Goal: Task Accomplishment & Management: Complete application form

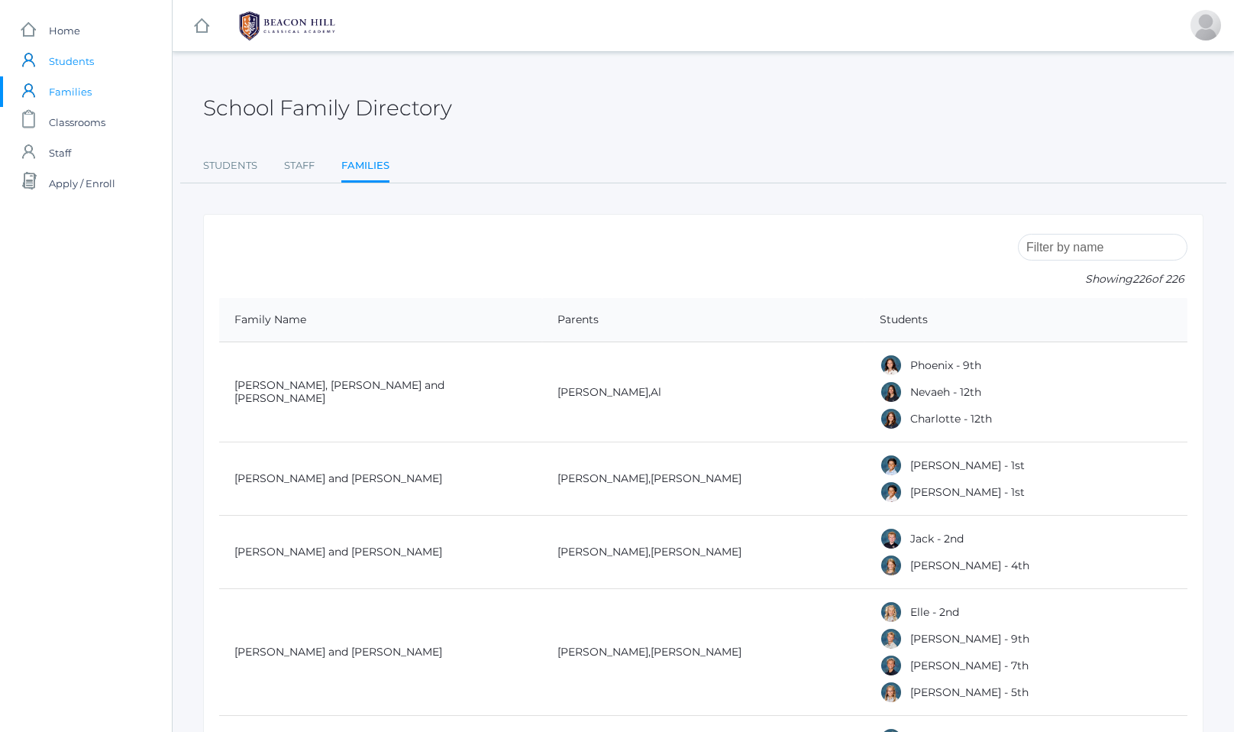
click at [69, 65] on span "Students" at bounding box center [71, 61] width 45 height 31
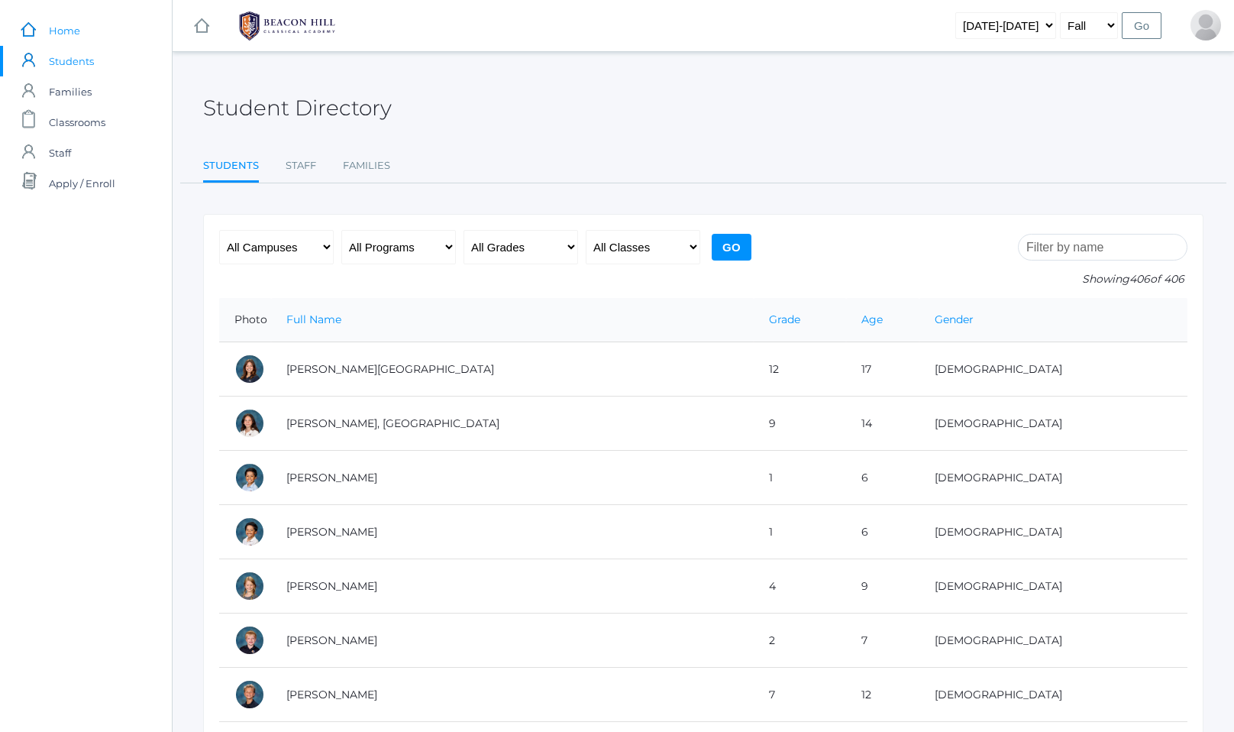
click at [58, 31] on span "Home" at bounding box center [64, 30] width 31 height 31
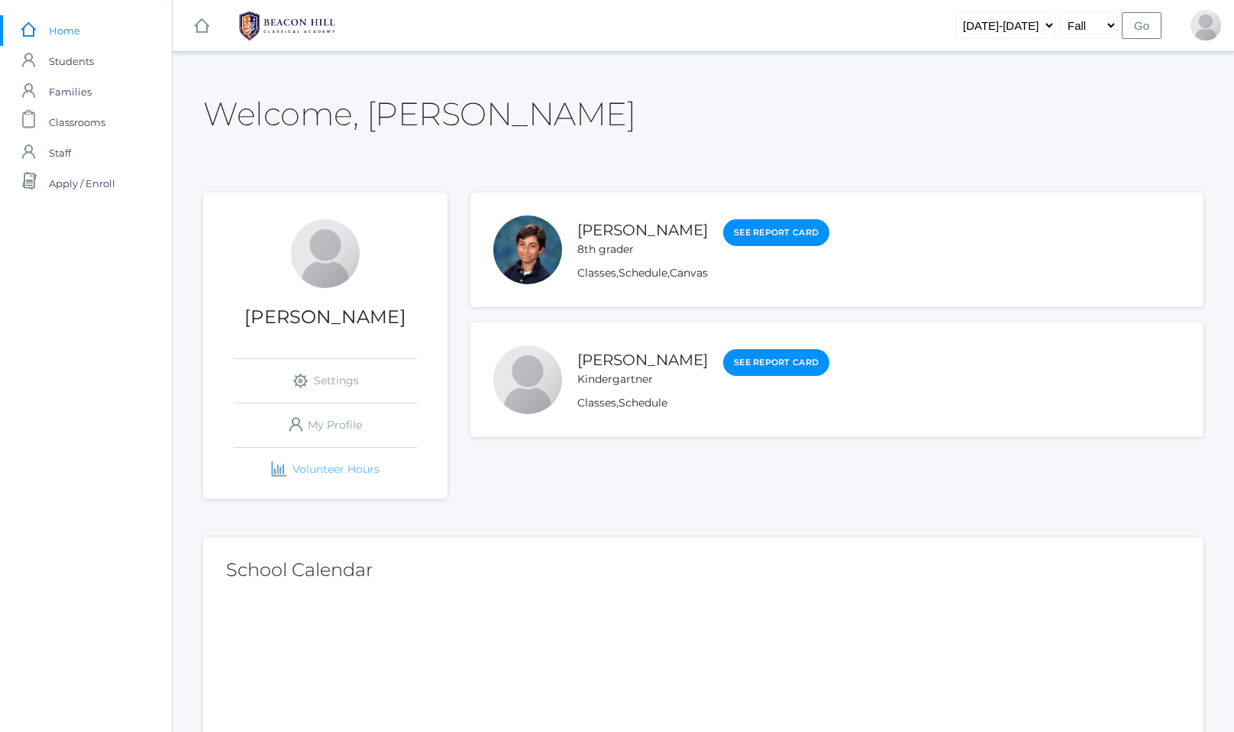
click at [329, 465] on link "icons/finance/bar-chart Created with Sketch. Volunteer Hours" at bounding box center [325, 470] width 183 height 44
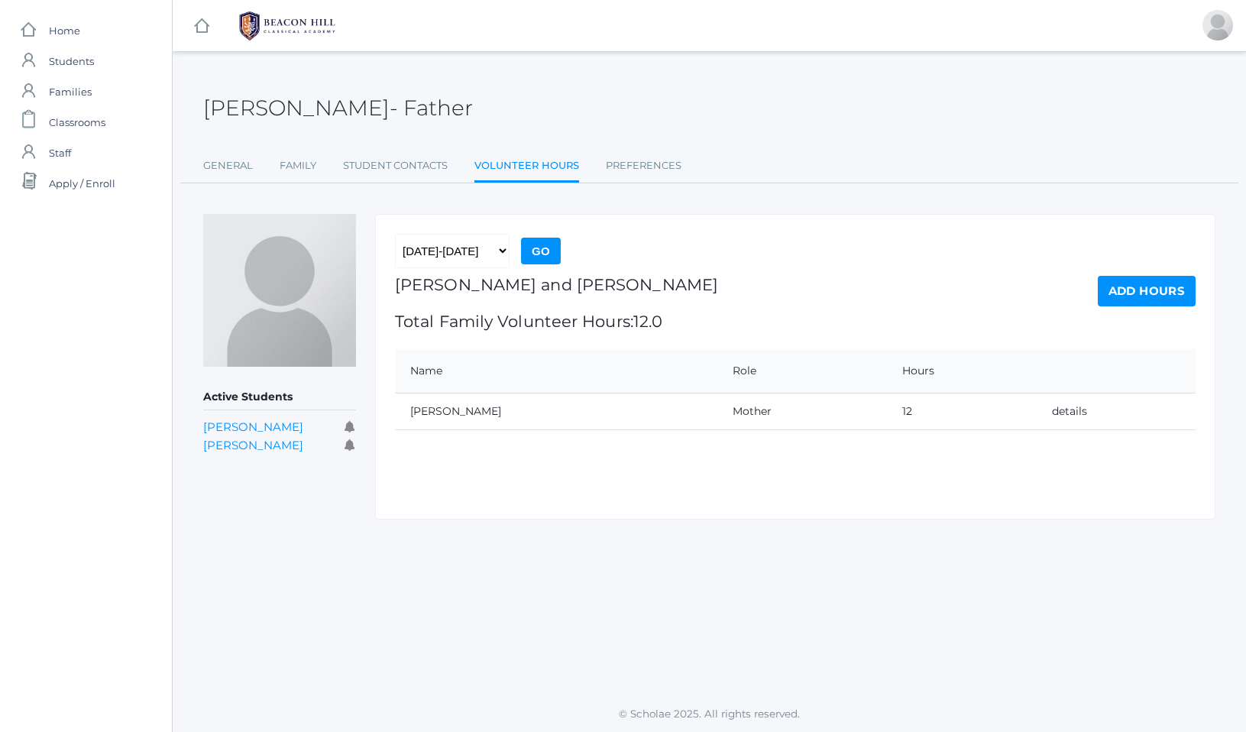
click at [1124, 308] on div "Add Hours" at bounding box center [1147, 312] width 98 height 73
click at [1124, 298] on link "Add Hours" at bounding box center [1147, 291] width 98 height 31
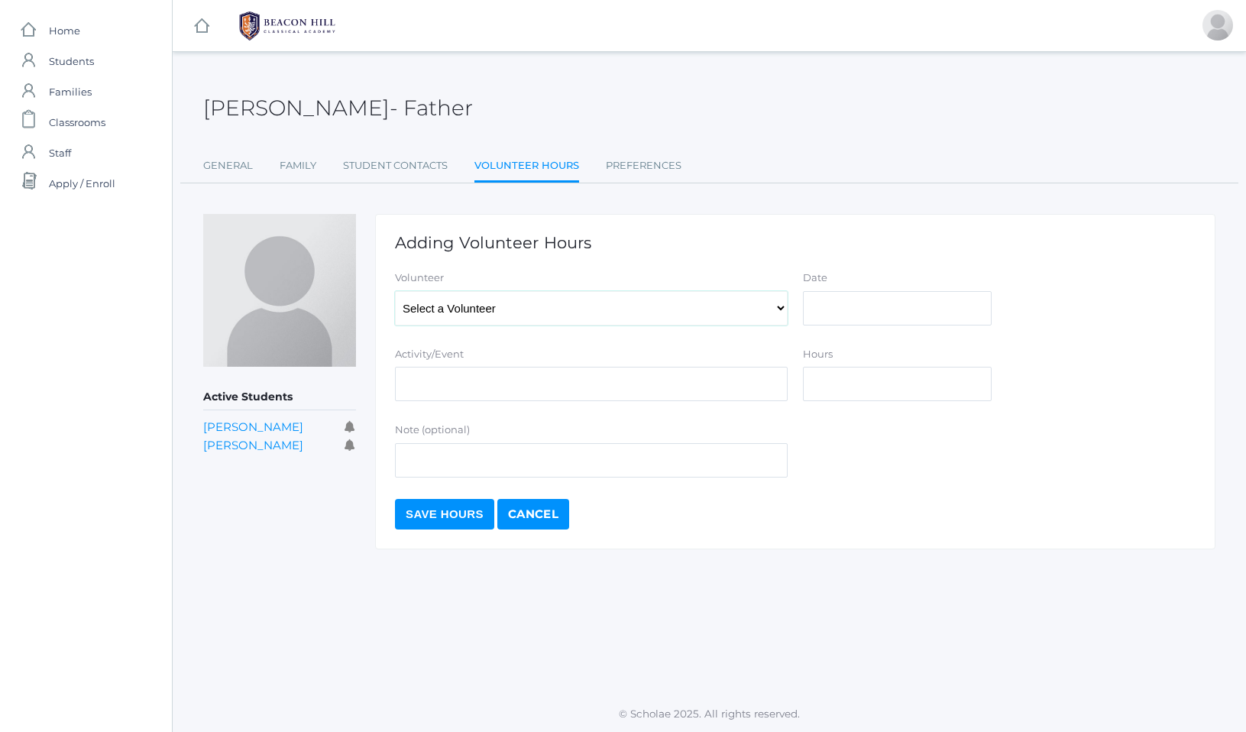
click at [642, 317] on select "Select a Volunteer Dishchekenian, [PERSON_NAME], [PERSON_NAME], [PERSON_NAME], …" at bounding box center [591, 308] width 393 height 34
select select "2802"
click at [395, 291] on select "Select a Volunteer Dishchekenian, [PERSON_NAME], [PERSON_NAME], [PERSON_NAME], …" at bounding box center [591, 308] width 393 height 34
click at [569, 385] on input "Activity/Event" at bounding box center [591, 384] width 393 height 34
type input "Music and Art"
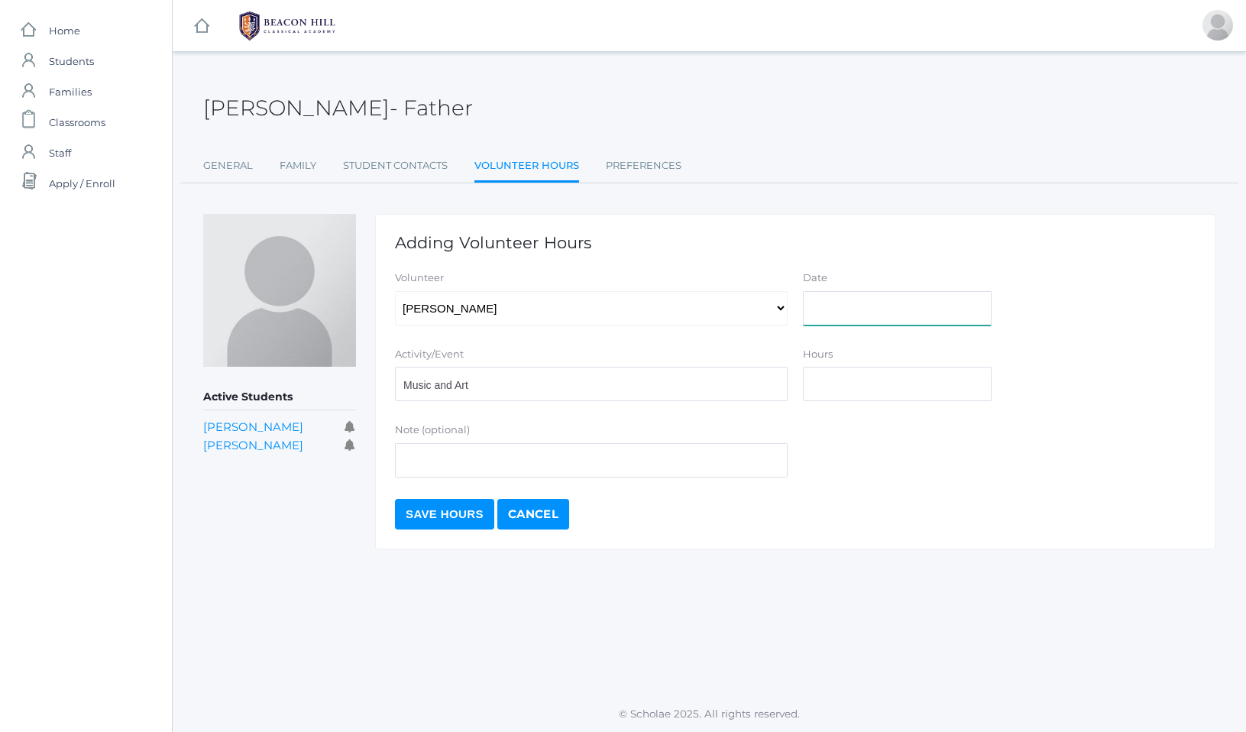
click at [914, 323] on input "Date" at bounding box center [897, 308] width 189 height 34
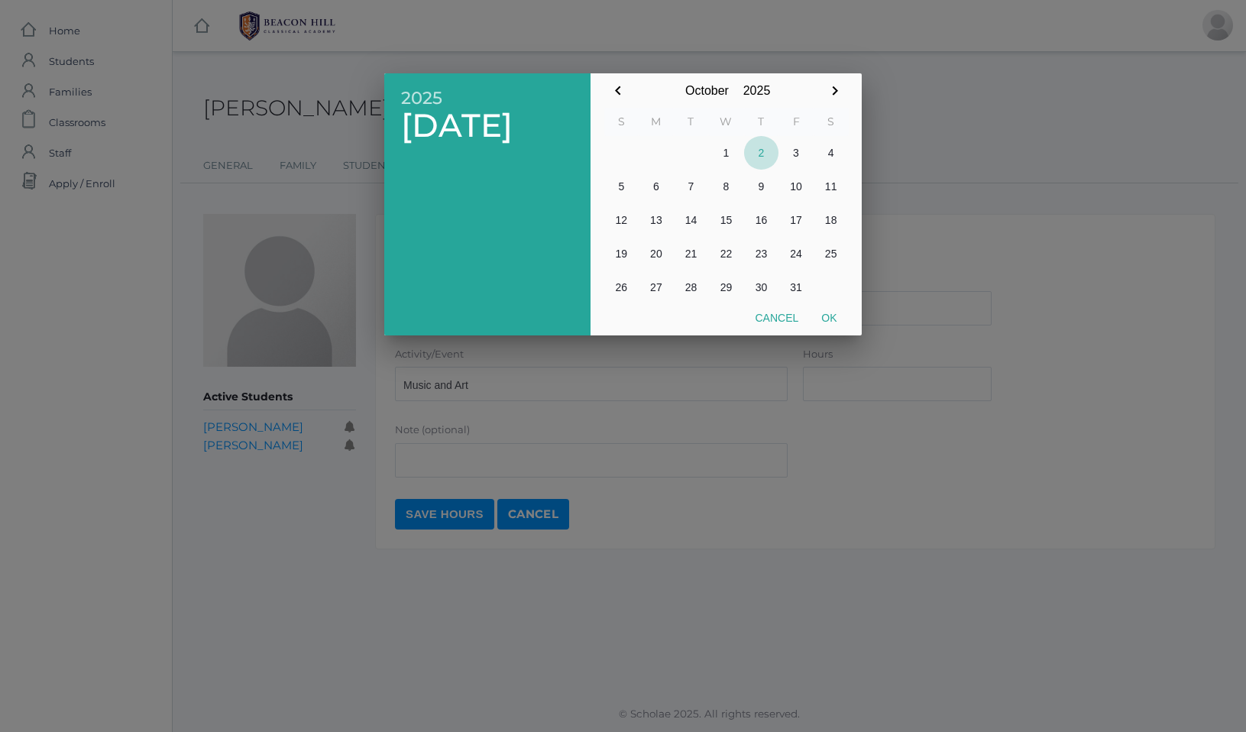
click at [755, 154] on button "2" at bounding box center [761, 153] width 35 height 34
click at [818, 316] on button "Ok" at bounding box center [829, 317] width 38 height 27
type input "[DATE]"
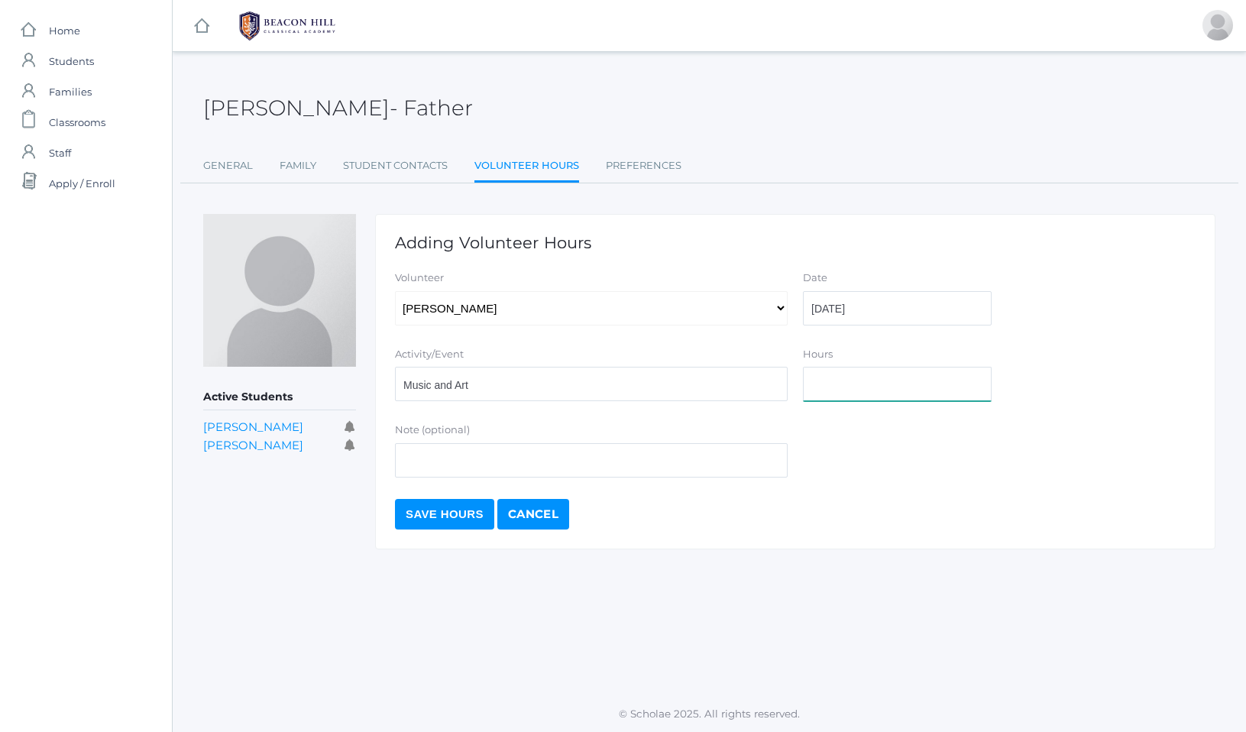
click at [839, 387] on input "Hours" at bounding box center [897, 384] width 189 height 34
type input "2"
click at [458, 522] on input "Save Hours" at bounding box center [444, 514] width 99 height 31
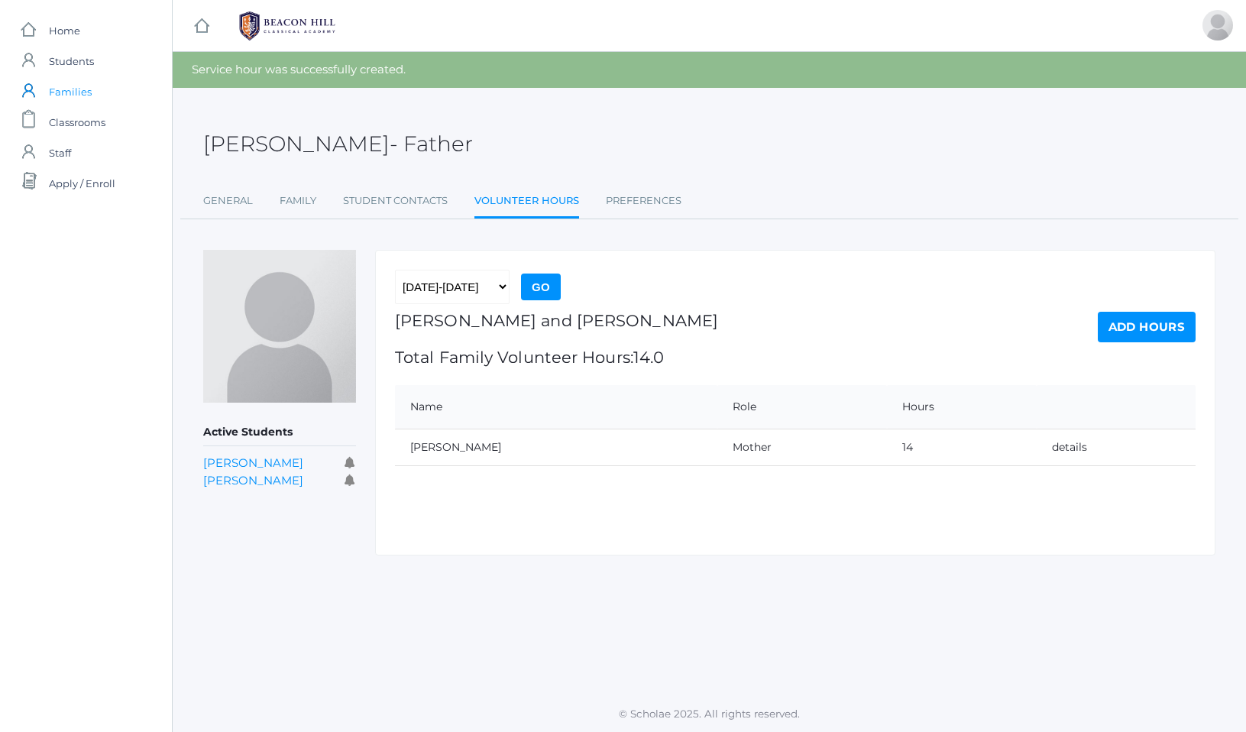
click at [76, 90] on span "Families" at bounding box center [70, 91] width 43 height 31
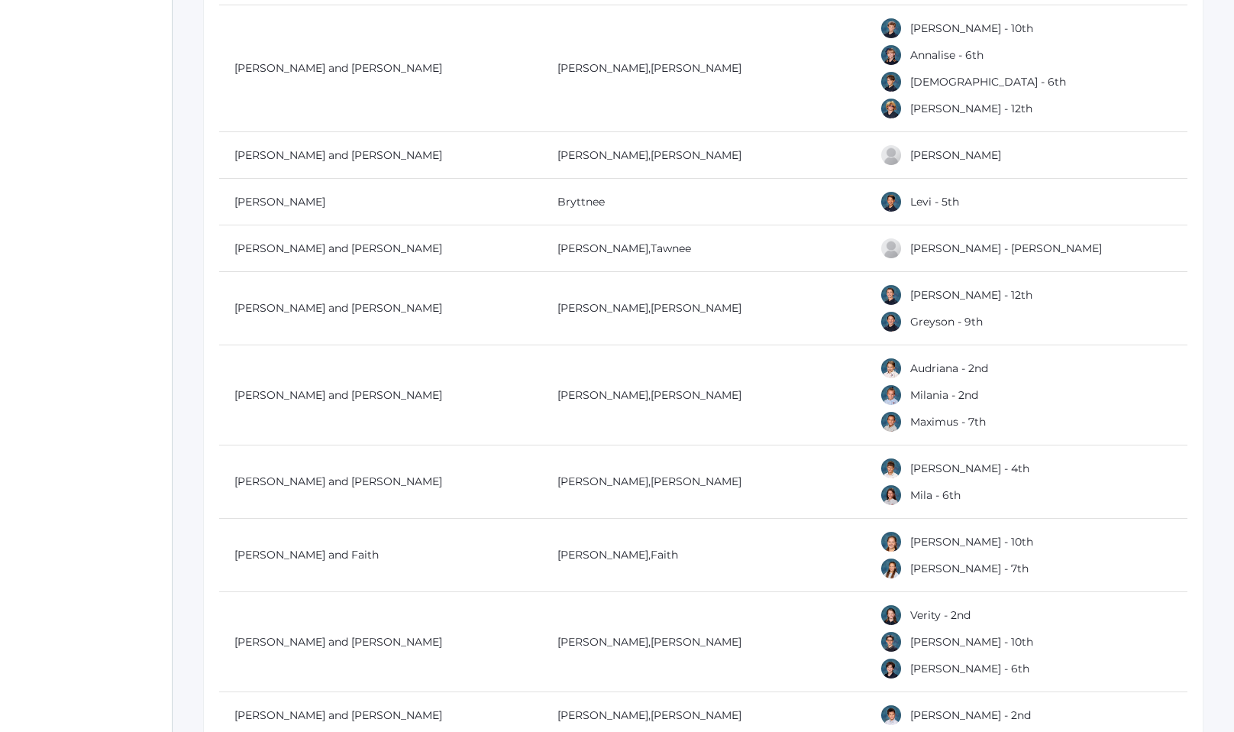
scroll to position [4789, 0]
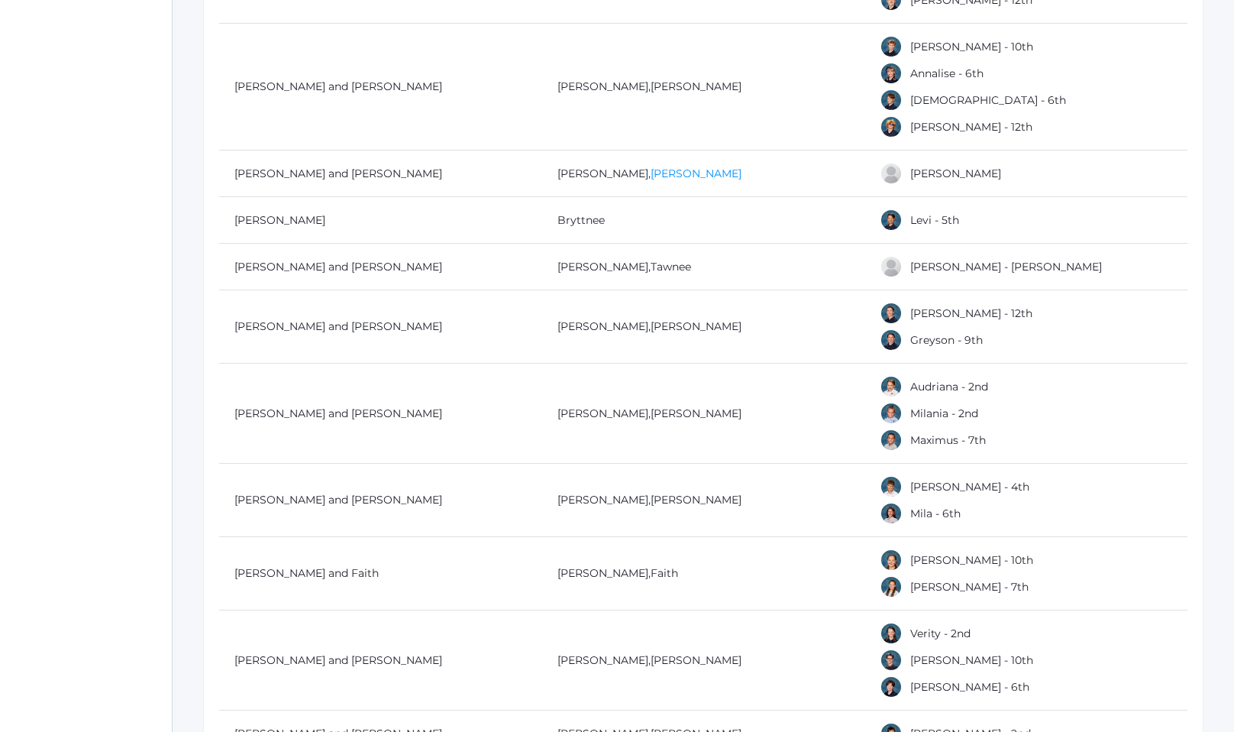
click at [651, 170] on link "[PERSON_NAME]" at bounding box center [696, 174] width 91 height 14
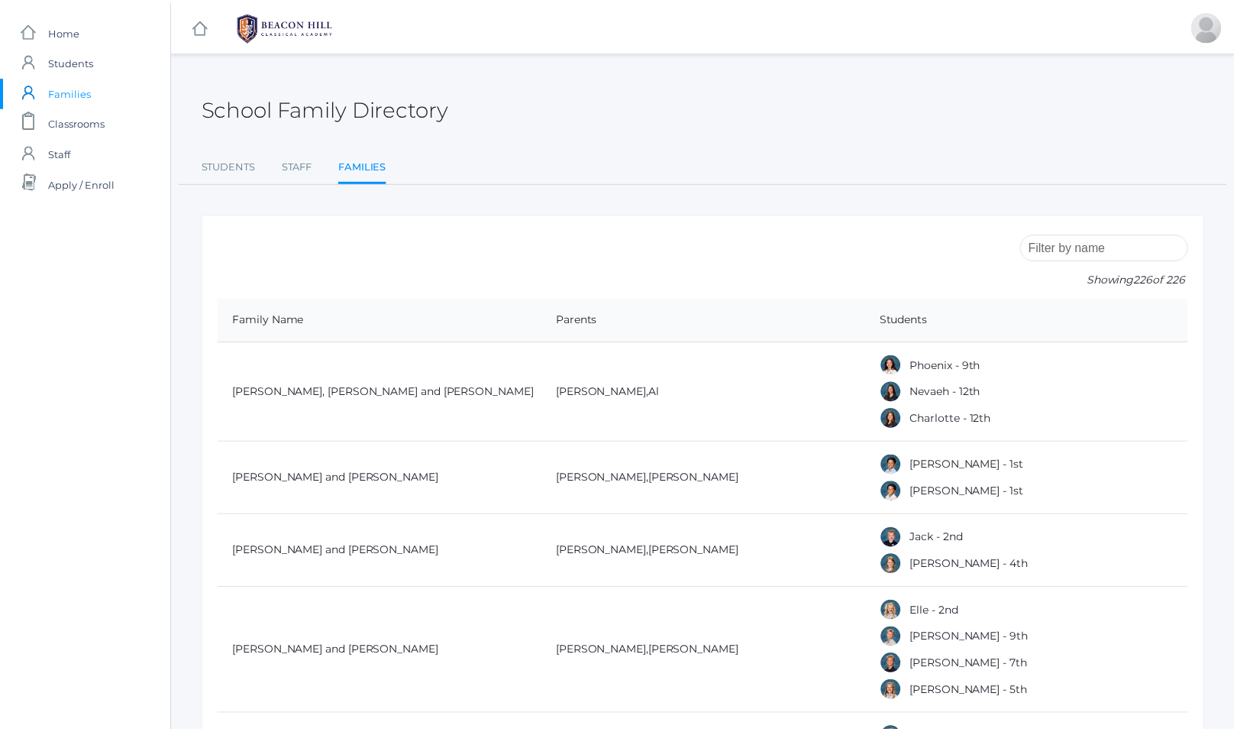
scroll to position [4789, 0]
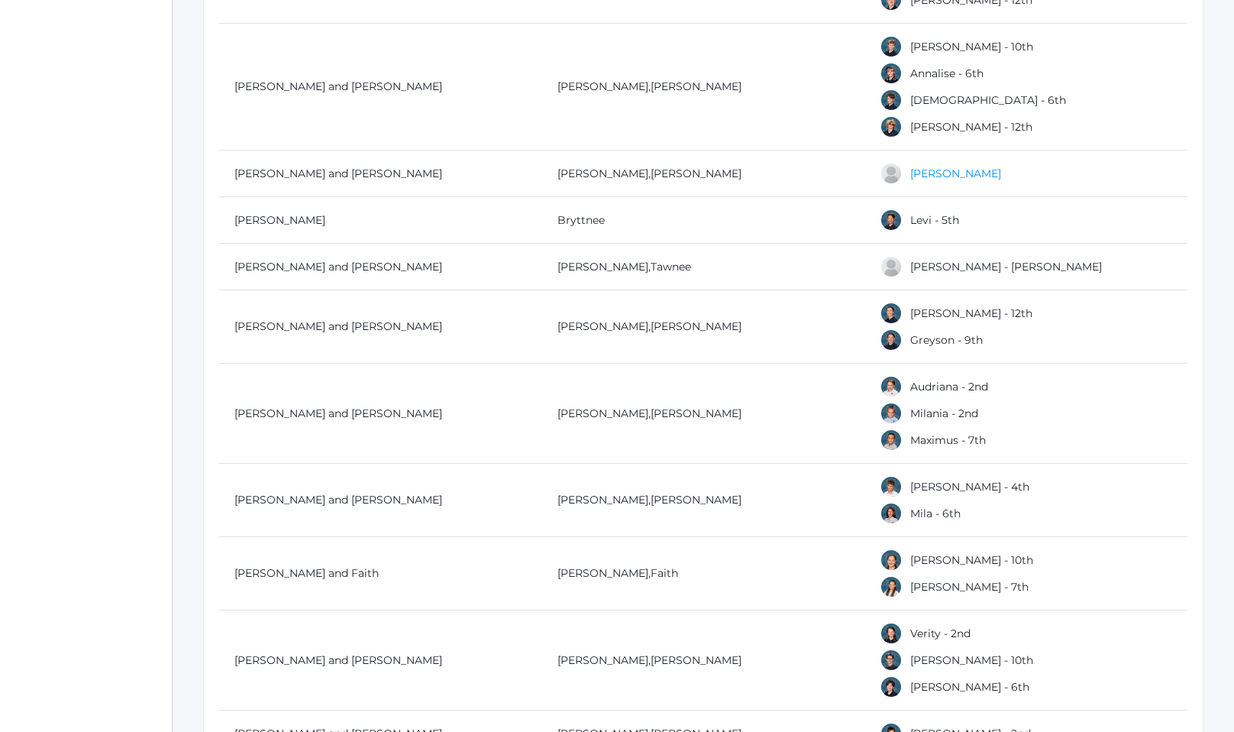
click at [948, 170] on link "[PERSON_NAME]" at bounding box center [956, 174] width 91 height 14
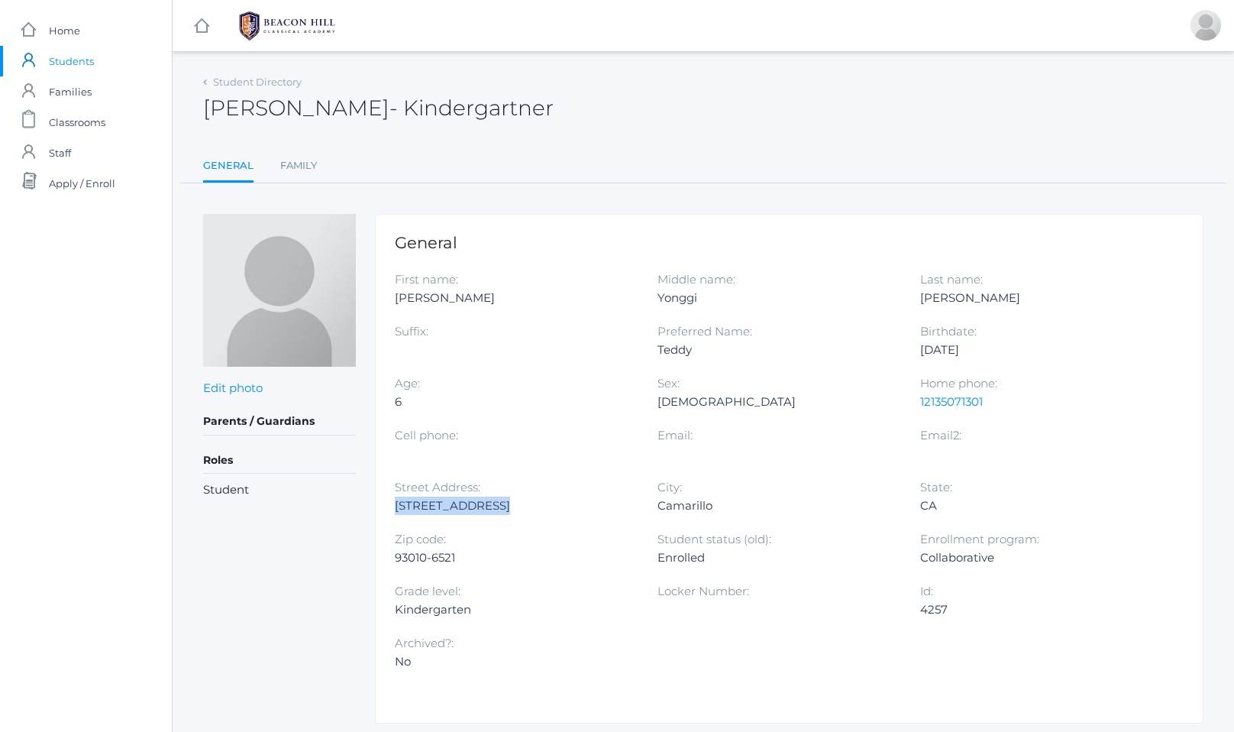
drag, startPoint x: 394, startPoint y: 506, endPoint x: 513, endPoint y: 513, distance: 119.3
click at [513, 513] on div "2511 Hartnell St" at bounding box center [515, 506] width 240 height 18
copy div "2511 Hartnell St"
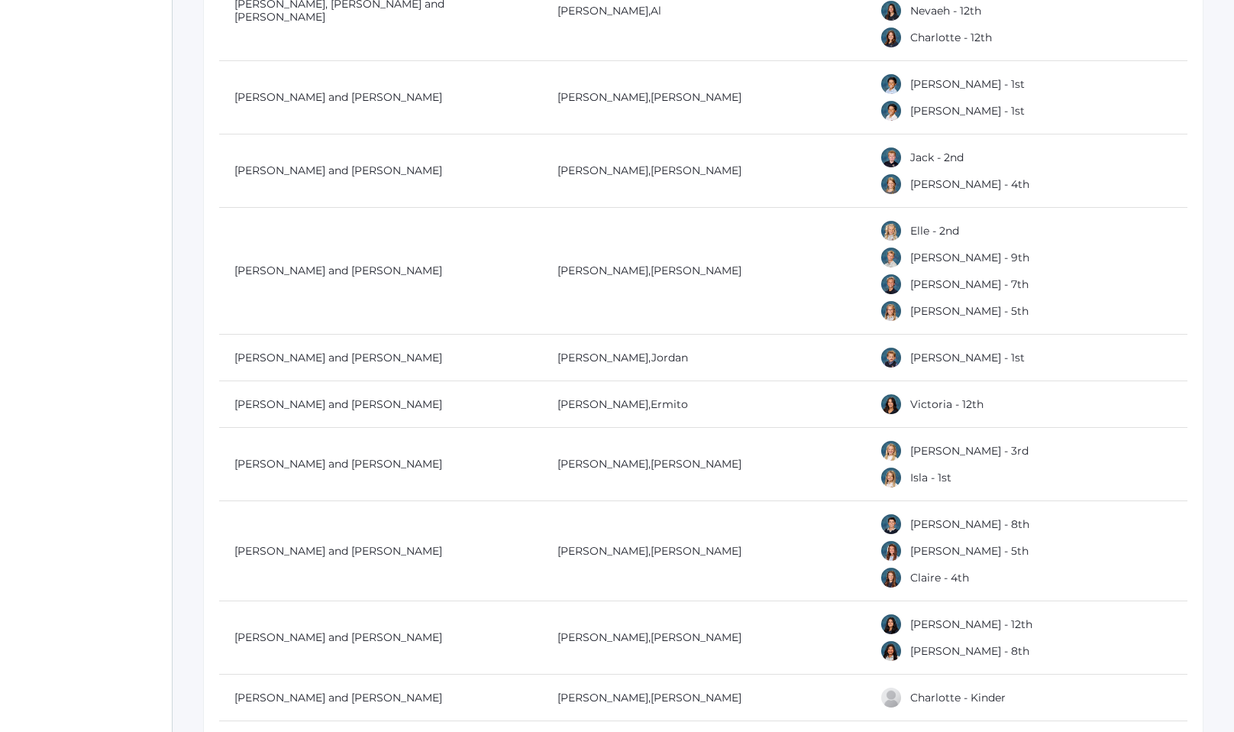
scroll to position [733, 0]
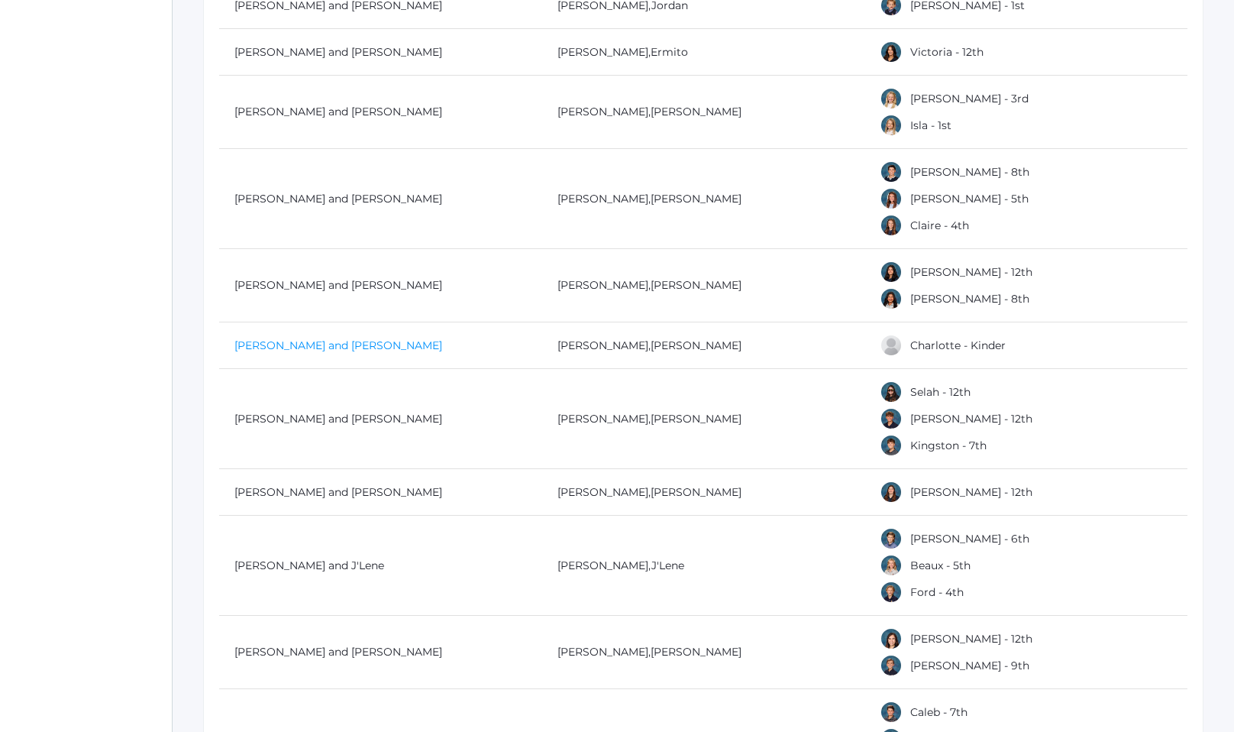
click at [290, 348] on link "[PERSON_NAME] and [PERSON_NAME]" at bounding box center [339, 345] width 208 height 14
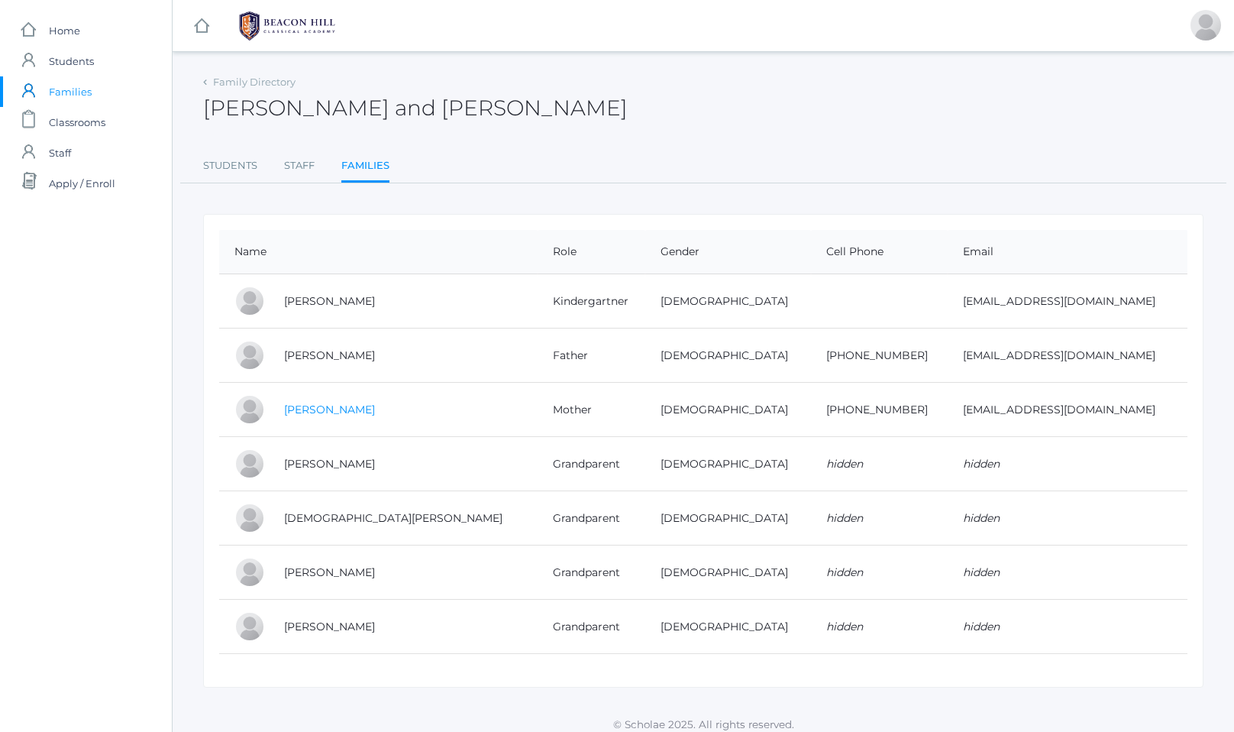
click at [304, 411] on link "Brianna Bair" at bounding box center [329, 410] width 91 height 14
click at [335, 299] on link "Charlotte Bair" at bounding box center [329, 301] width 91 height 14
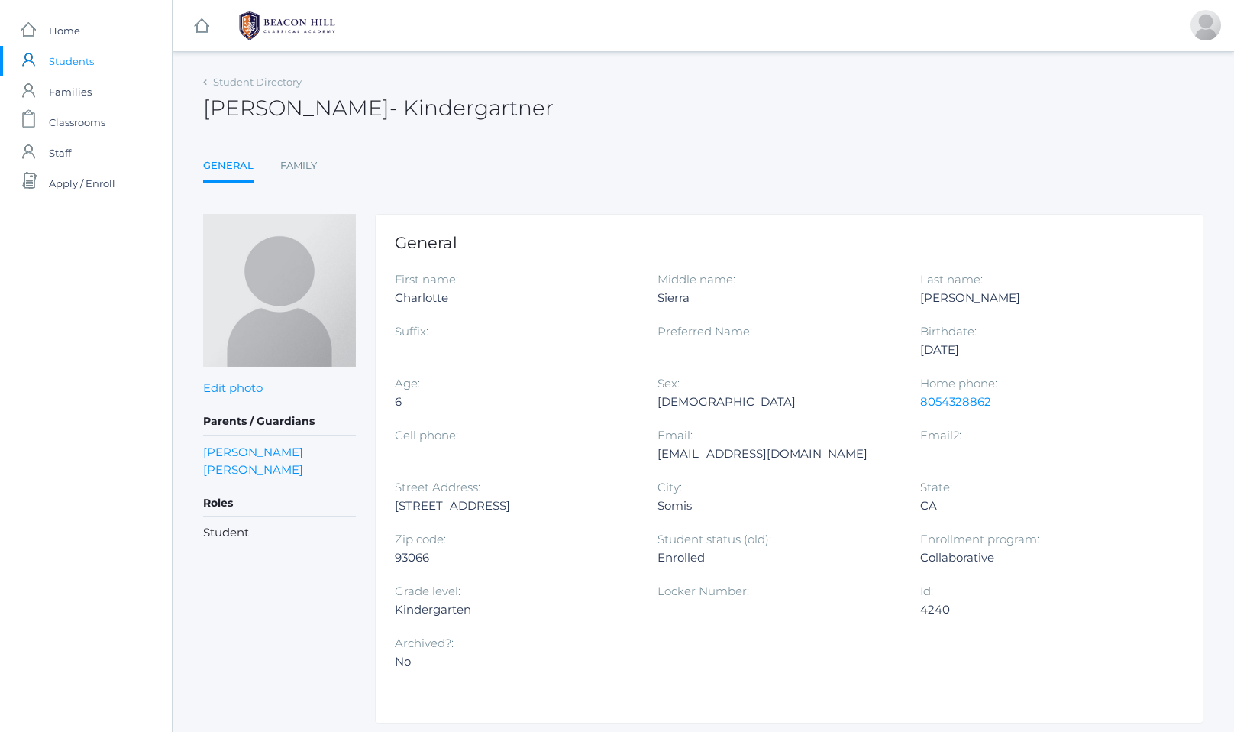
click at [62, 62] on span "Students" at bounding box center [71, 61] width 45 height 31
